Goal: Browse casually: Explore the website without a specific task or goal

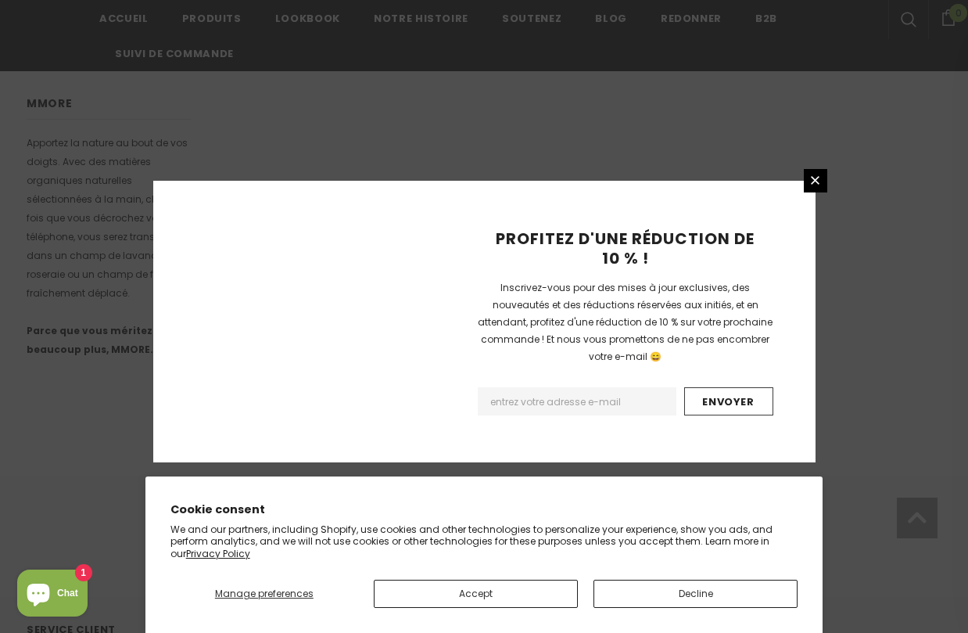
scroll to position [1040, 0]
